Goal: Task Accomplishment & Management: Manage account settings

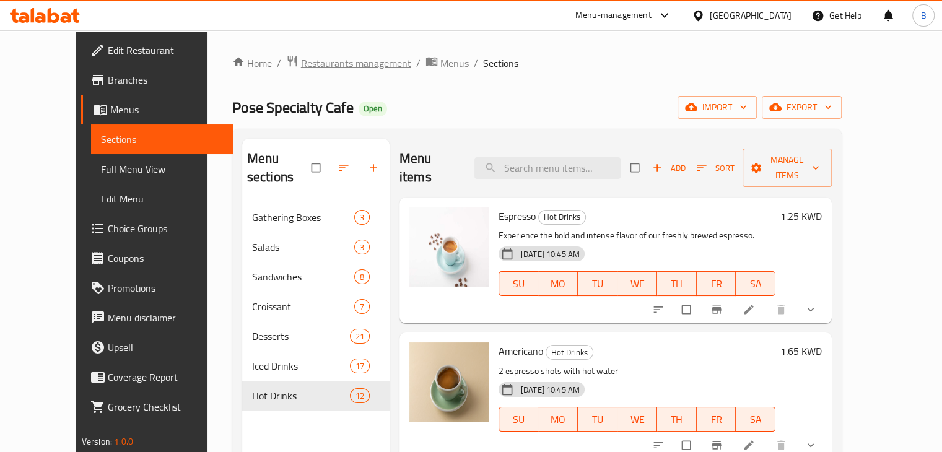
click at [301, 66] on span "Restaurants management" at bounding box center [356, 63] width 110 height 15
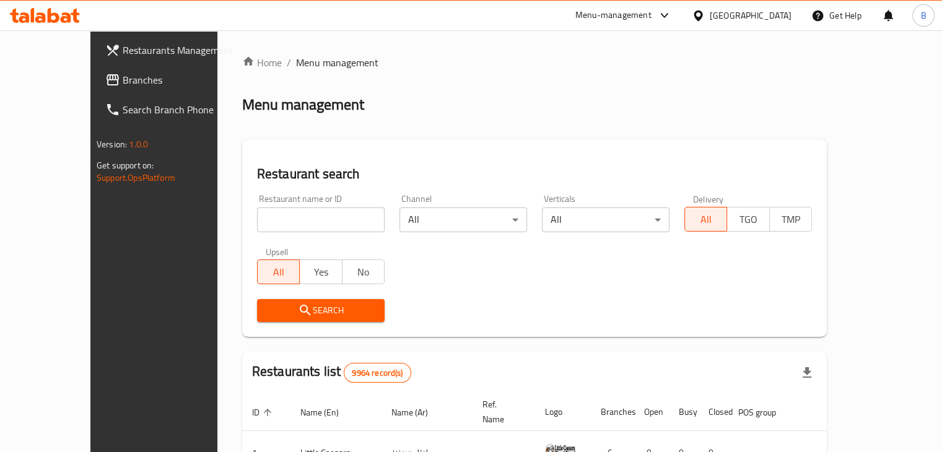
click at [297, 212] on input "search" at bounding box center [321, 219] width 128 height 25
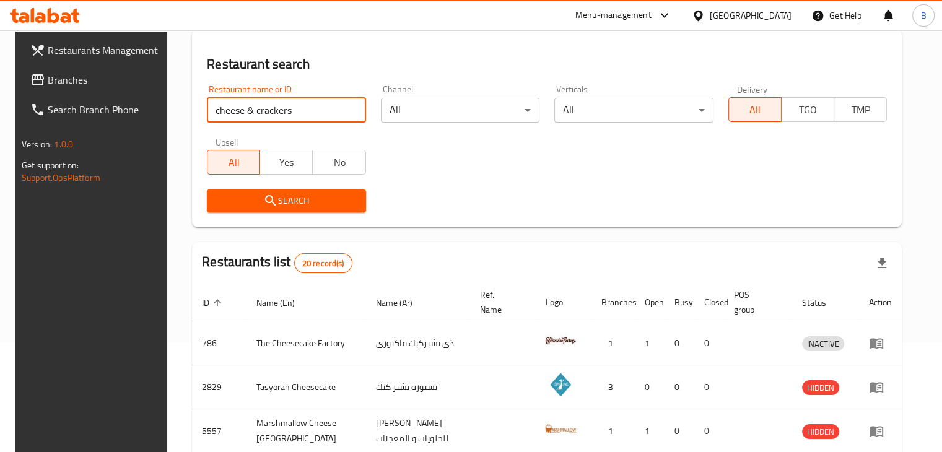
scroll to position [109, 0]
click button "Search" at bounding box center [286, 201] width 159 height 23
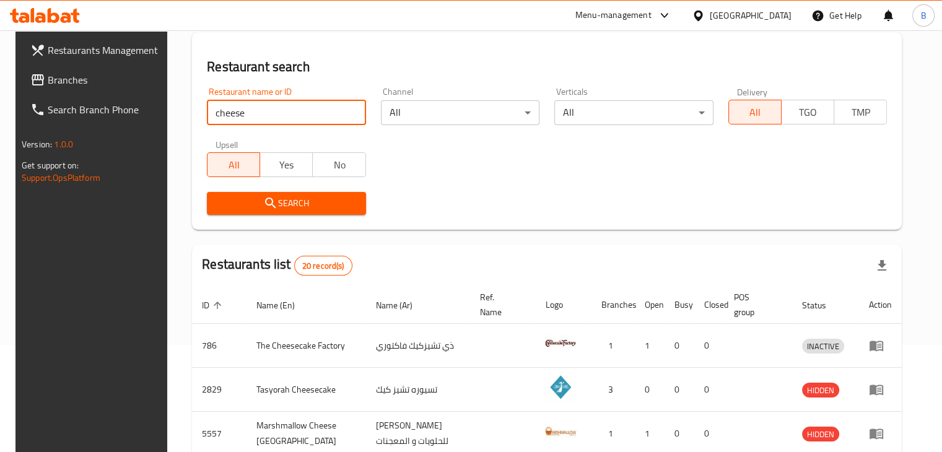
scroll to position [0, 0]
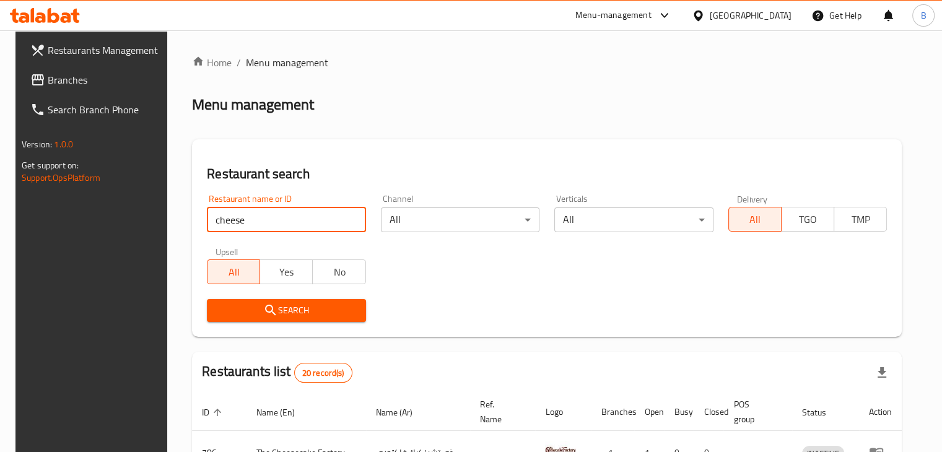
click at [264, 218] on input "cheese" at bounding box center [286, 219] width 159 height 25
paste input "Cheese & Crackers"
click button "Search" at bounding box center [286, 310] width 159 height 23
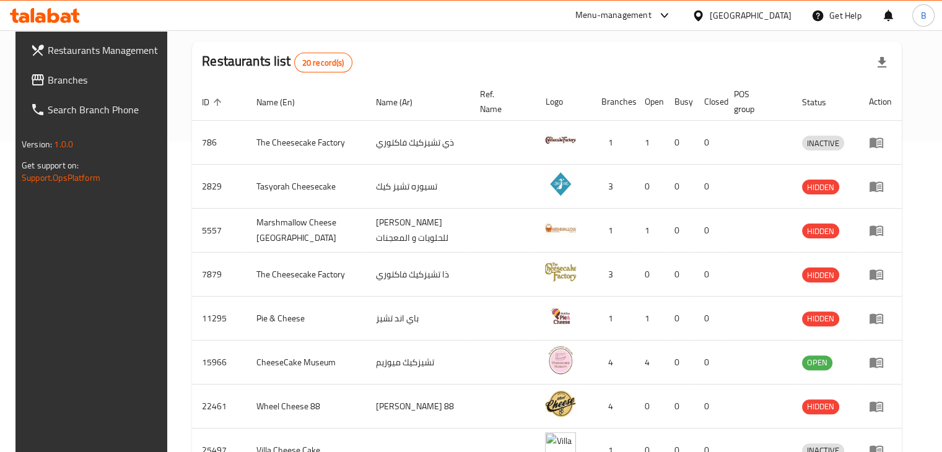
scroll to position [171, 0]
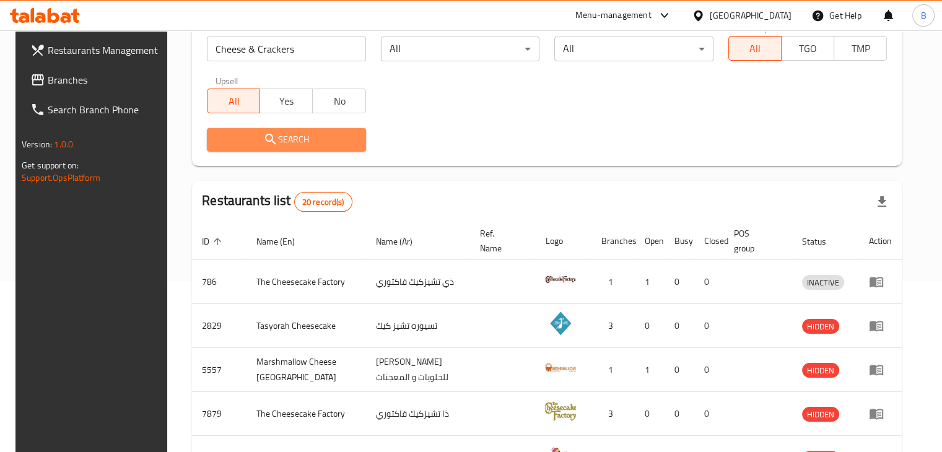
click at [347, 141] on span "Search" at bounding box center [286, 139] width 139 height 15
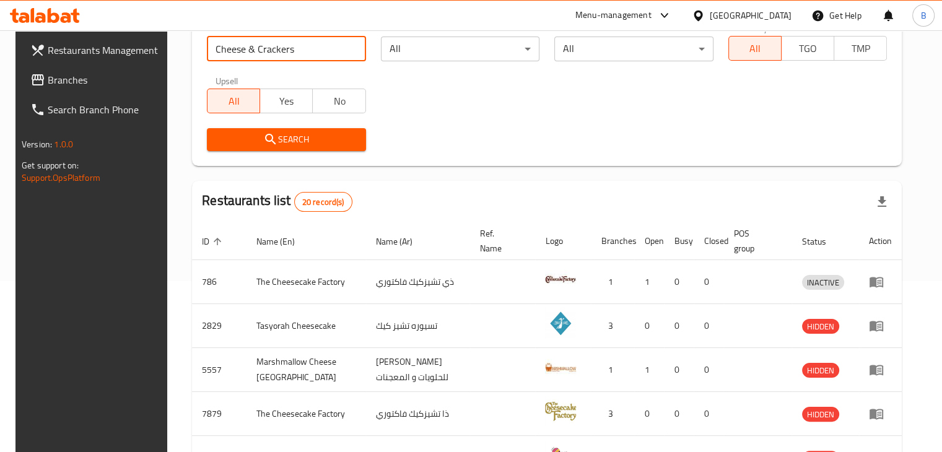
click at [298, 53] on input "Cheese & Crackers" at bounding box center [286, 49] width 159 height 25
paste input "693804"
type input "693804"
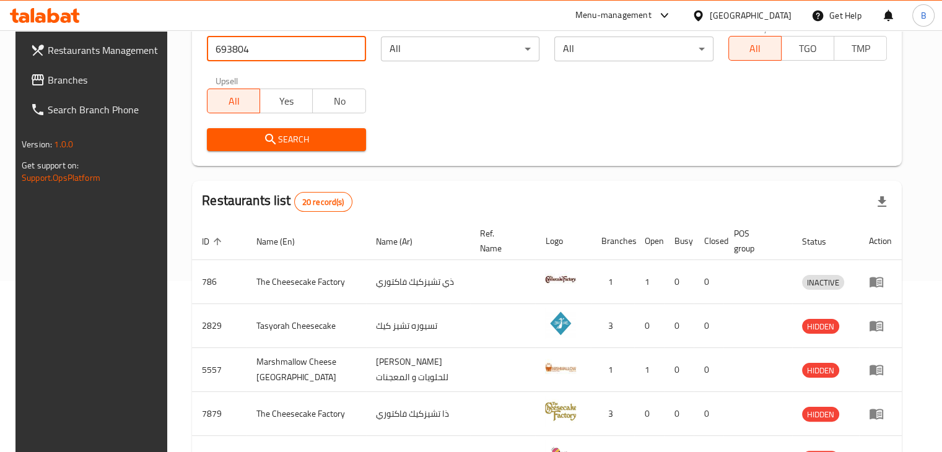
click button "Search" at bounding box center [286, 139] width 159 height 23
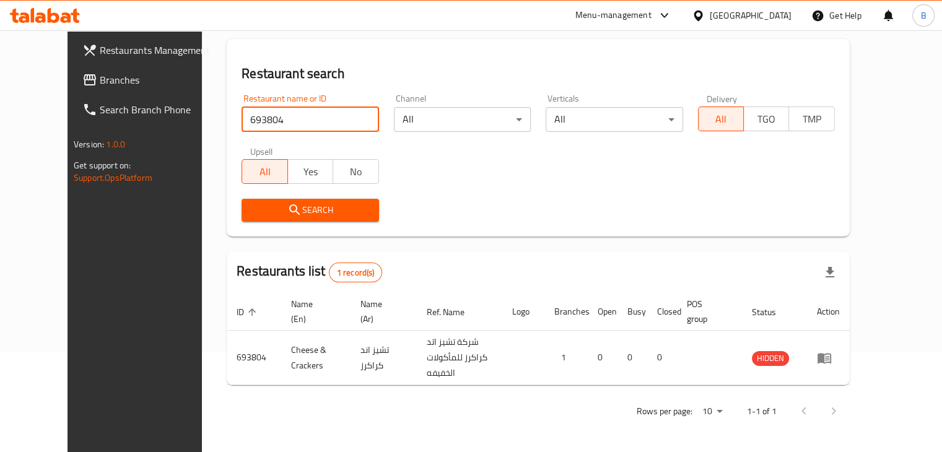
scroll to position [90, 0]
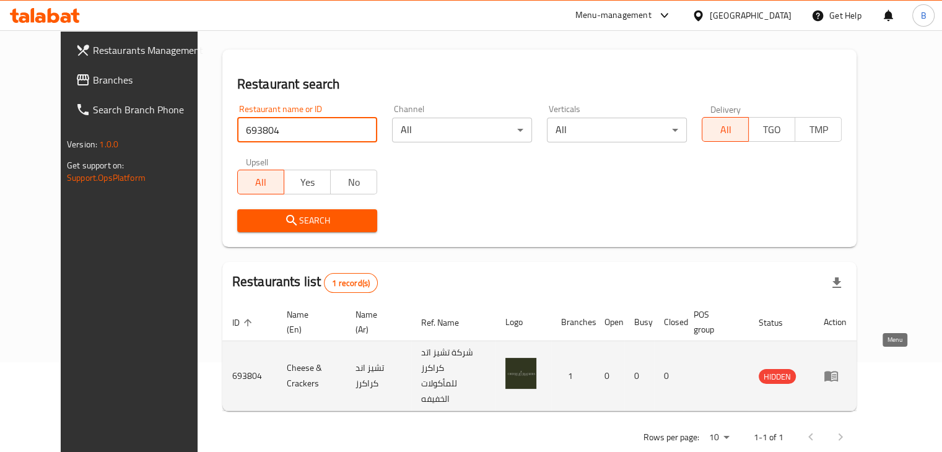
click at [846, 368] on link "enhanced table" at bounding box center [835, 375] width 23 height 15
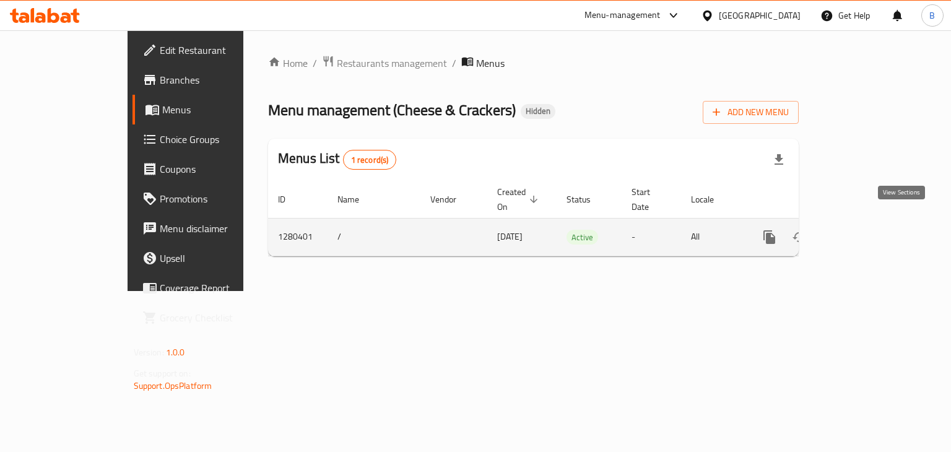
click at [874, 222] on link "enhanced table" at bounding box center [859, 237] width 30 height 30
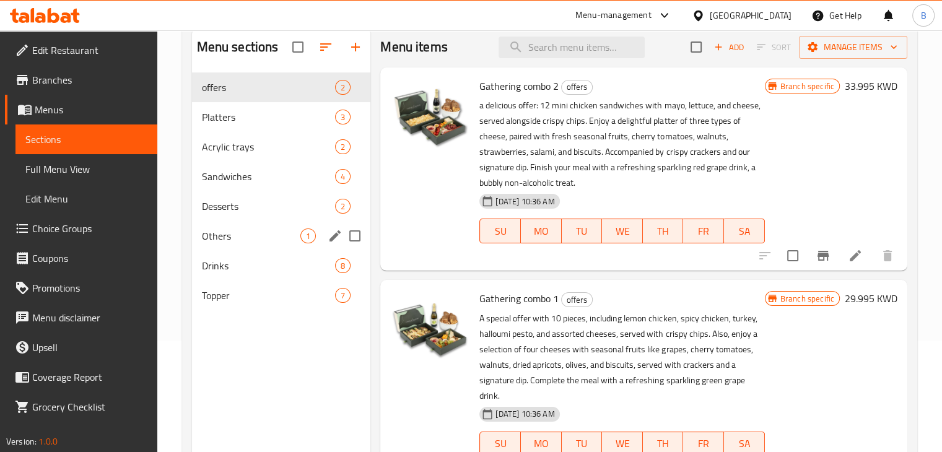
scroll to position [50, 0]
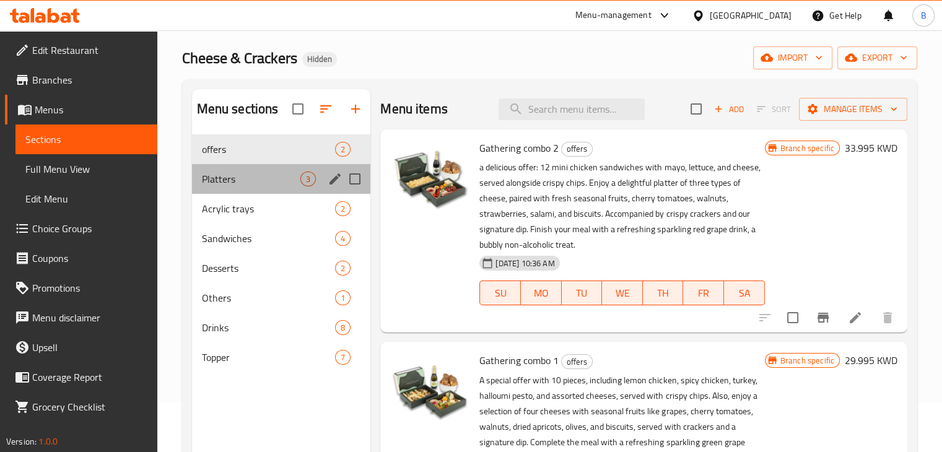
click at [259, 190] on div "Platters 3" at bounding box center [281, 179] width 179 height 30
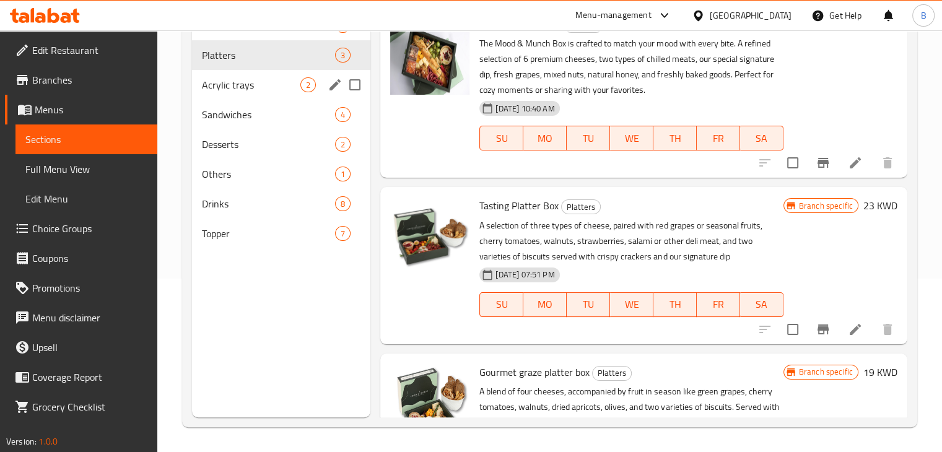
click at [235, 89] on span "Acrylic trays" at bounding box center [251, 84] width 99 height 15
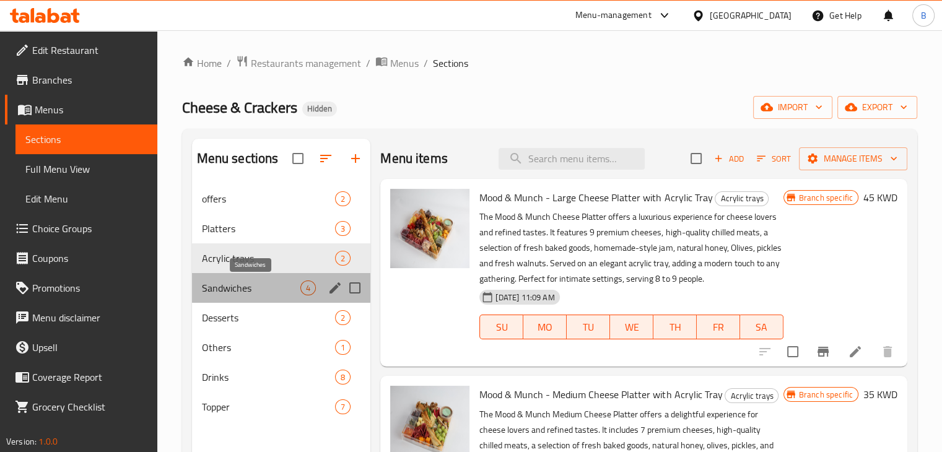
click at [235, 288] on span "Sandwiches" at bounding box center [251, 287] width 99 height 15
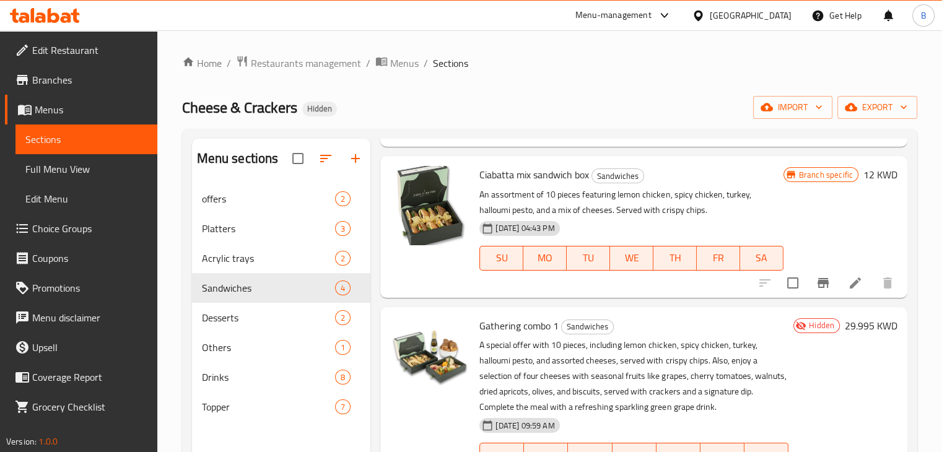
scroll to position [275, 0]
